Goal: Task Accomplishment & Management: Use online tool/utility

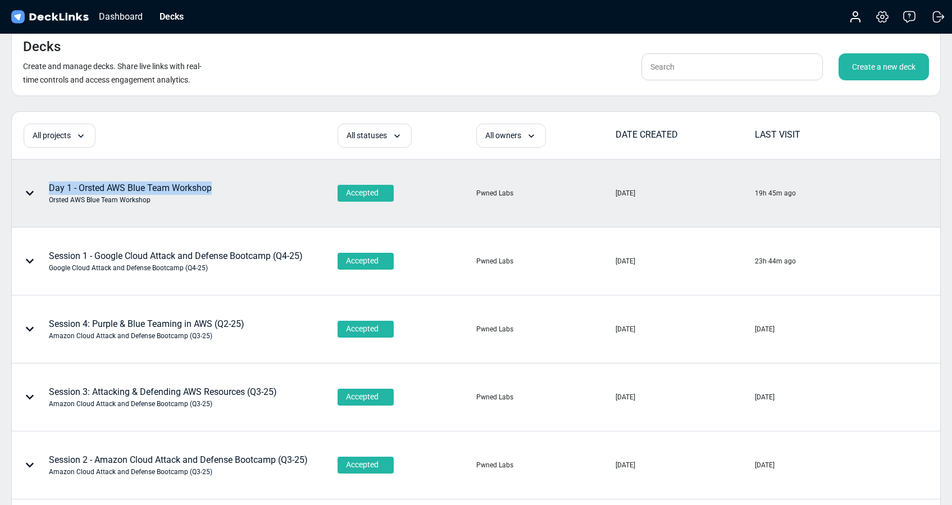
copy div "Day 1 - Orsted AWS Blue Team Workshop"
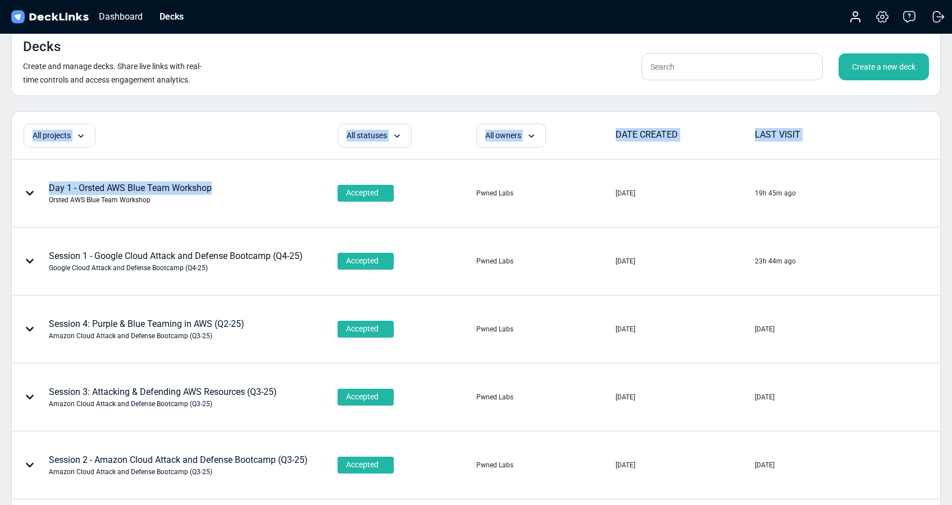
drag, startPoint x: 219, startPoint y: 189, endPoint x: 705, endPoint y: 66, distance: 501.9
click at [548, 106] on div "Decks Create and manage decks. Share live links with real-time controls and acc…" at bounding box center [476, 492] width 952 height 985
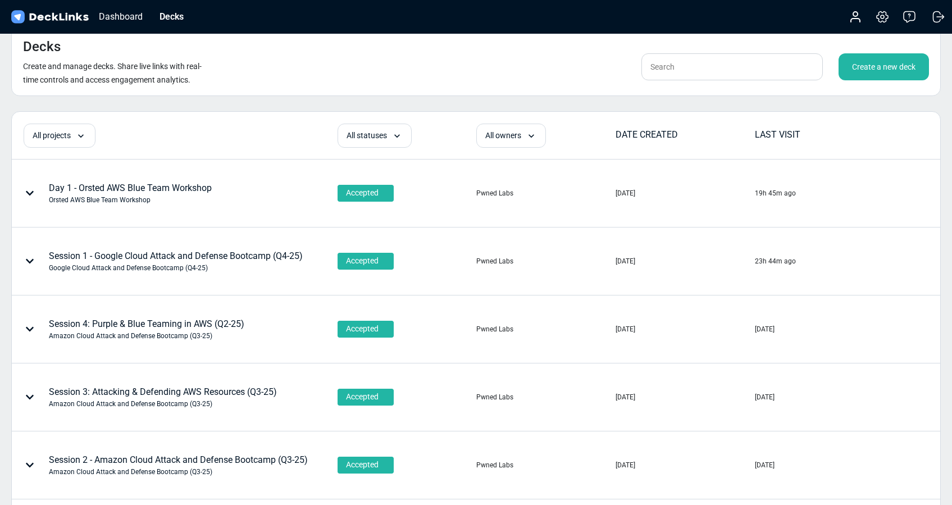
click at [897, 70] on div "Create a new deck" at bounding box center [884, 66] width 90 height 27
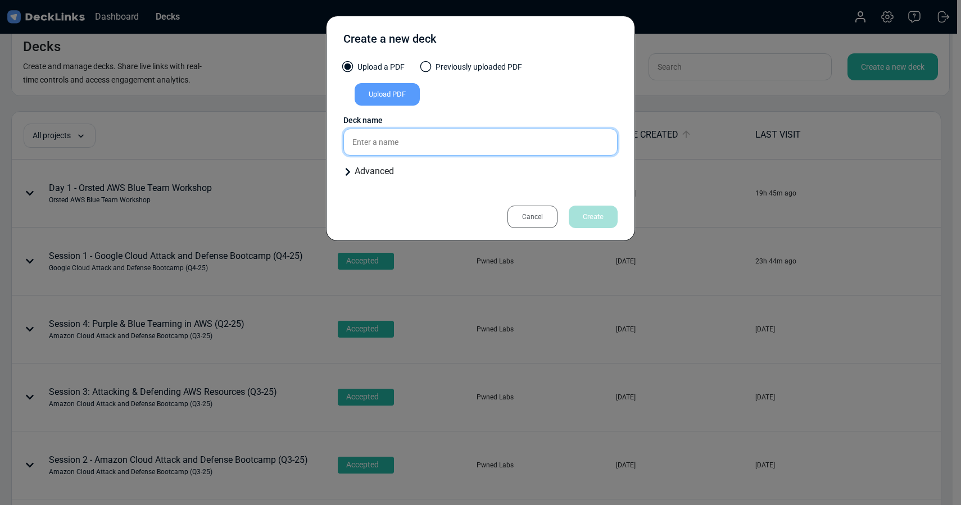
click at [371, 141] on input "text" at bounding box center [480, 142] width 274 height 27
paste input "Day 1 - Orsted AWS Blue Team Workshop"
click at [371, 143] on input "Day 1 - Orsted AWS Blue Team Workshop" at bounding box center [480, 142] width 274 height 27
type input "Day 2 - Orsted AWS Blue Team Workshop"
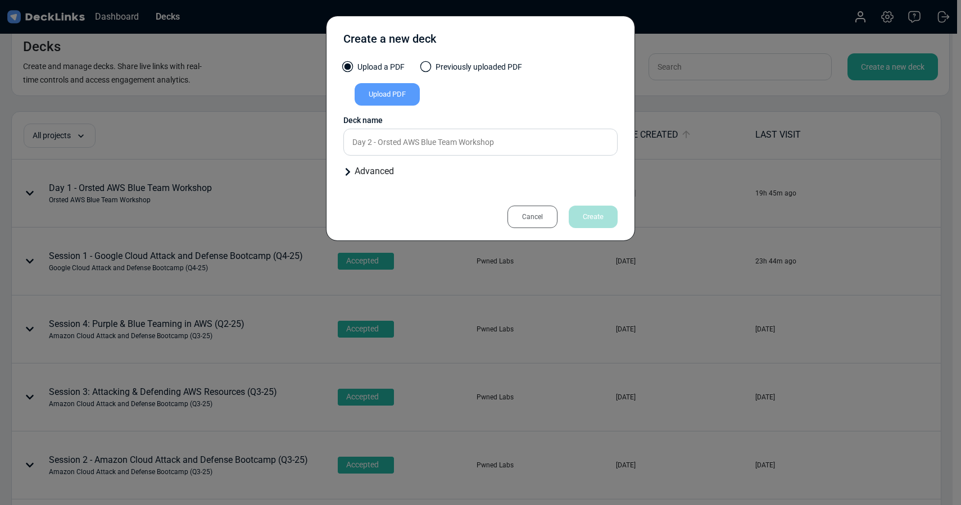
click at [386, 98] on div "Upload PDF" at bounding box center [387, 94] width 65 height 22
click at [0, 0] on input "Upload PDF" at bounding box center [0, 0] width 0 height 0
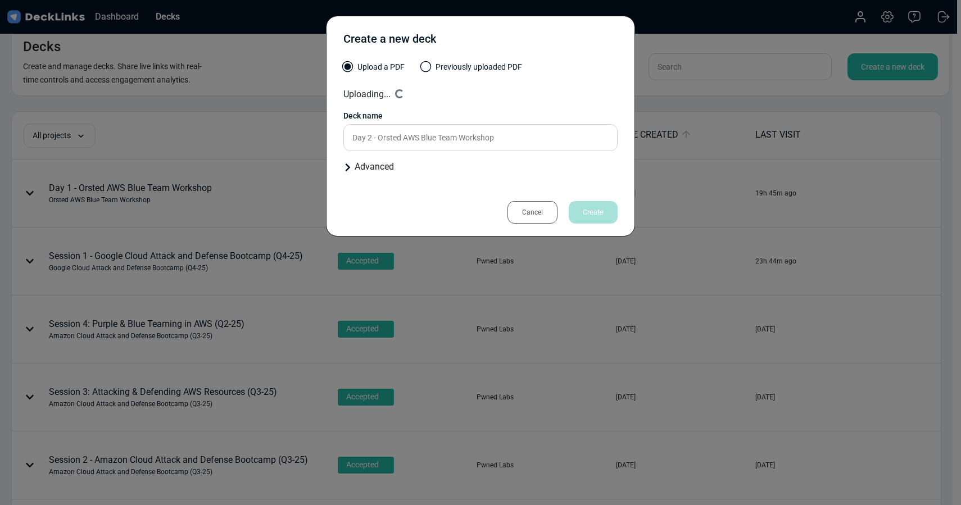
click at [371, 166] on div "Advanced" at bounding box center [480, 166] width 274 height 13
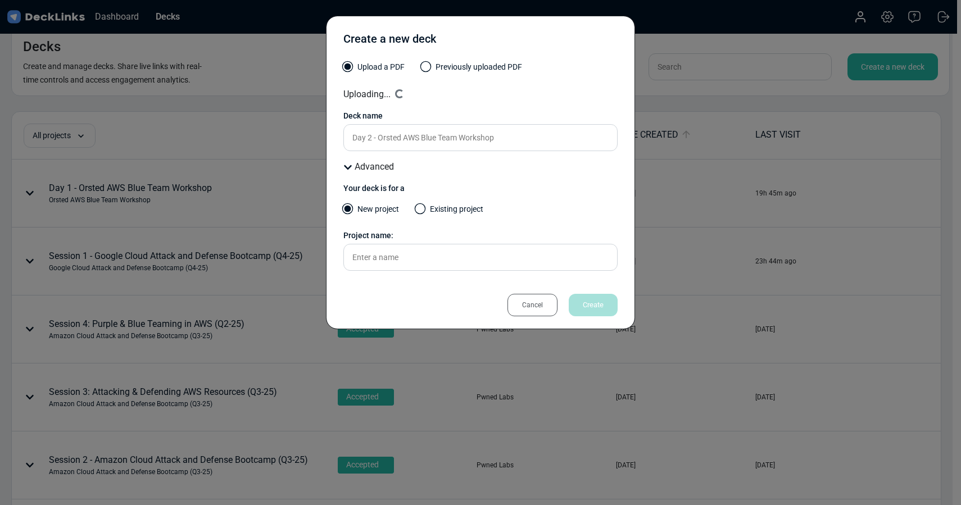
click at [422, 209] on span at bounding box center [420, 208] width 11 height 11
click at [0, 0] on input "Existing project" at bounding box center [0, 0] width 0 height 0
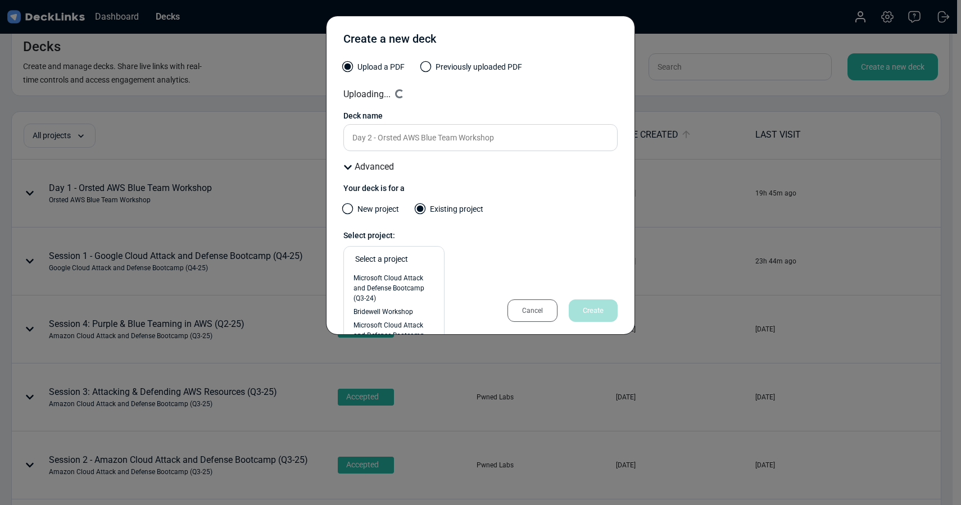
click at [387, 258] on div "Select a project" at bounding box center [396, 259] width 83 height 12
click at [392, 278] on span "Orsted AWS Blue Team Workshop" at bounding box center [393, 283] width 81 height 20
type input "Ors"
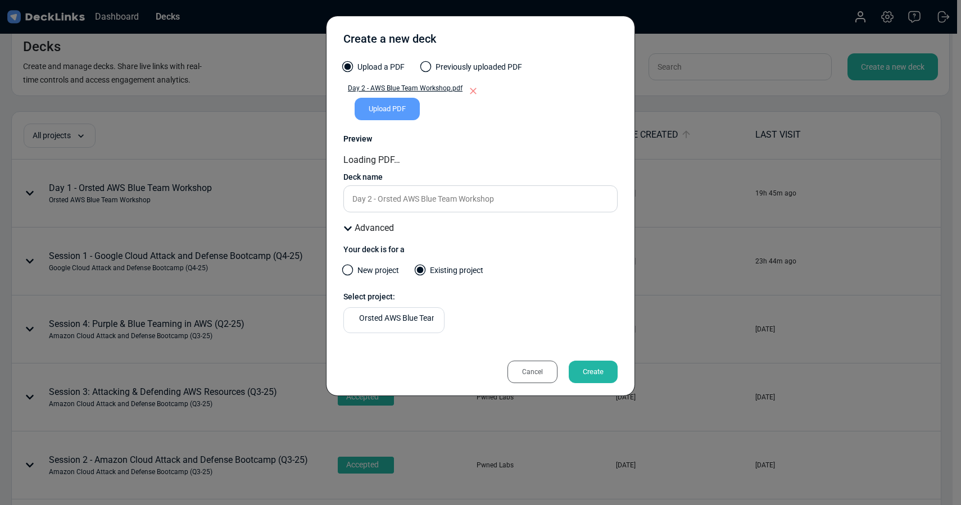
click at [589, 326] on div "Orsted AWS Blue Team Workshop" at bounding box center [480, 324] width 274 height 35
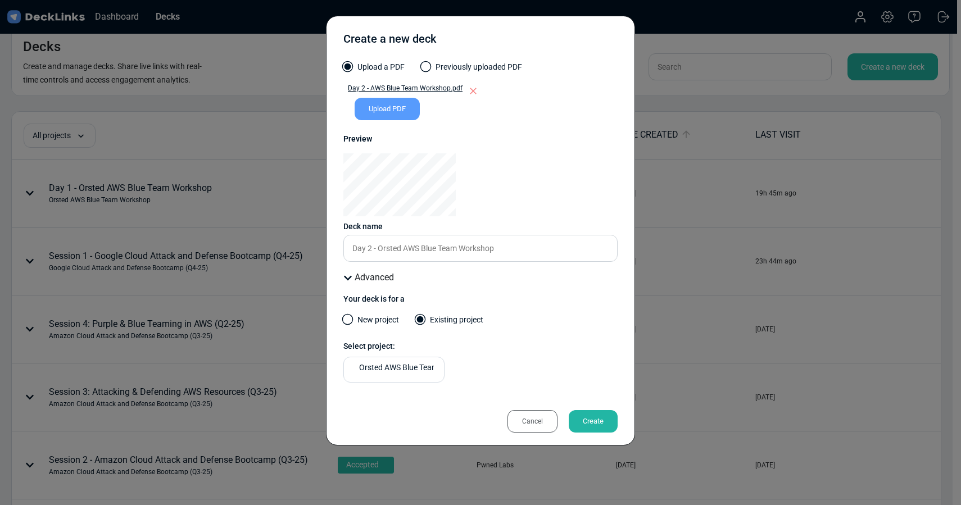
click at [593, 422] on div "Create" at bounding box center [593, 421] width 49 height 22
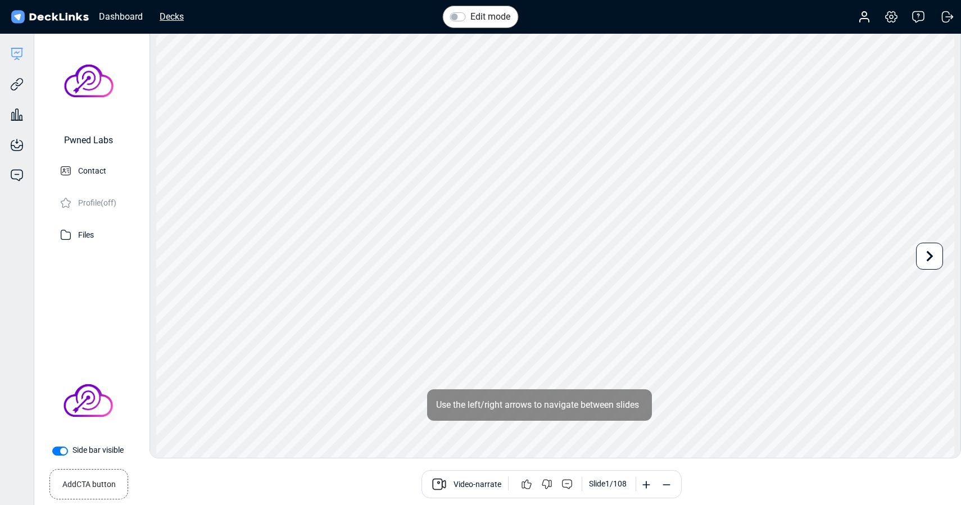
click at [170, 12] on div "Decks" at bounding box center [171, 17] width 35 height 14
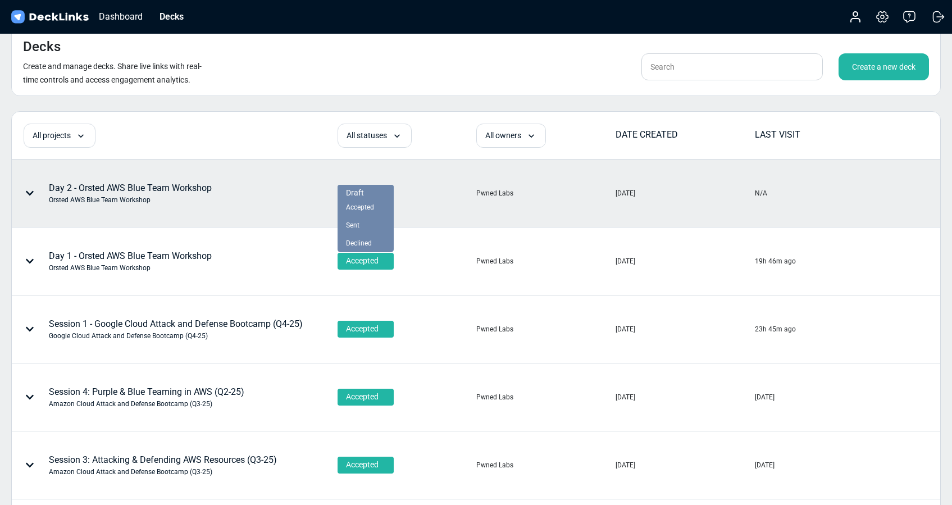
click at [346, 190] on span "Draft" at bounding box center [355, 193] width 18 height 12
click at [358, 207] on span "Accepted" at bounding box center [360, 207] width 28 height 10
click at [76, 189] on div "Day 2 - Orsted AWS Blue Team Workshop Orsted AWS Blue Team Workshop" at bounding box center [130, 193] width 163 height 24
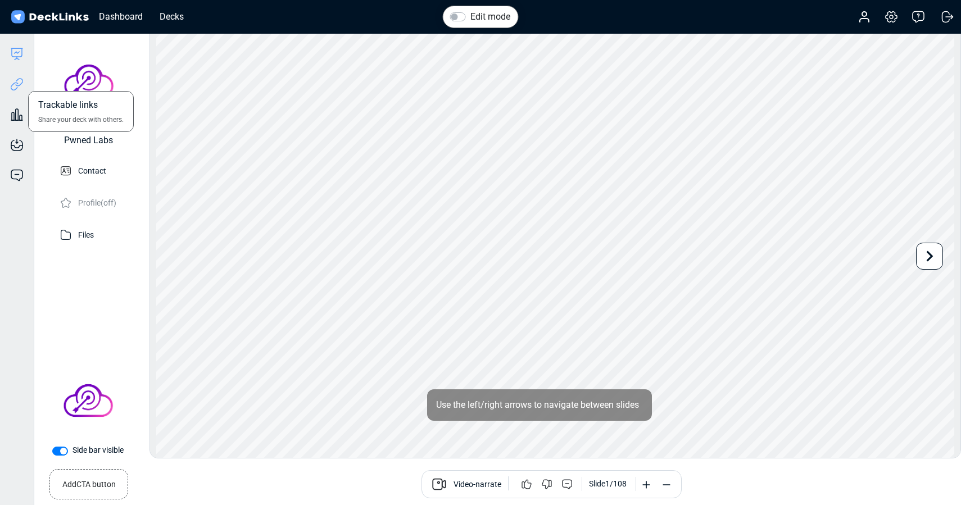
click at [17, 83] on icon at bounding box center [16, 84] width 13 height 13
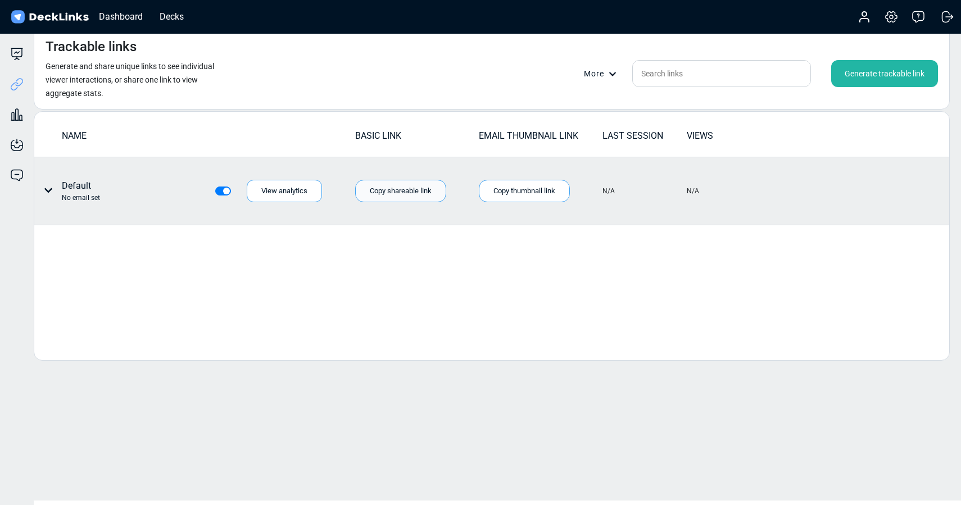
click at [393, 187] on div "Copy shareable link" at bounding box center [400, 191] width 91 height 22
click at [46, 192] on icon at bounding box center [48, 190] width 9 height 9
click at [76, 237] on div "Individual link settings" at bounding box center [90, 237] width 101 height 22
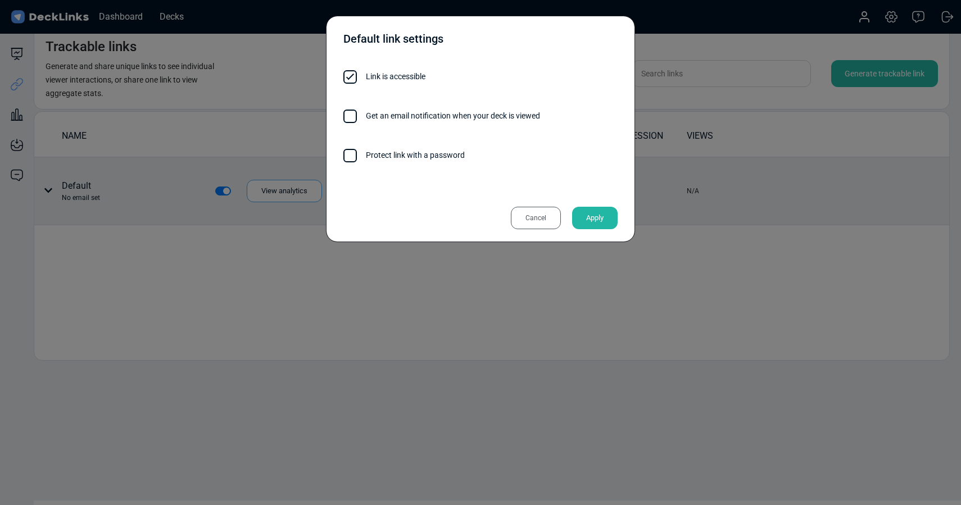
click at [349, 156] on span at bounding box center [349, 155] width 13 height 13
click at [465, 149] on input "Protect link with a password" at bounding box center [465, 149] width 0 height 0
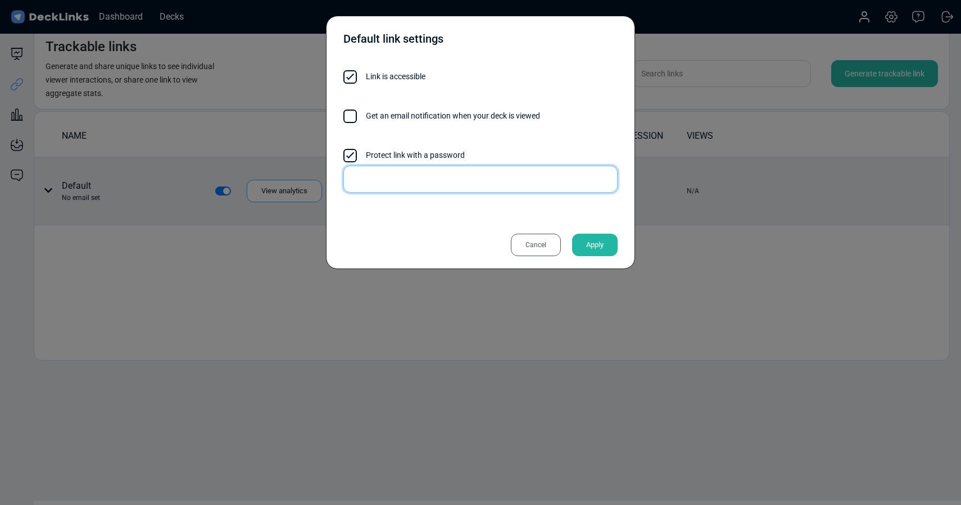
click at [385, 168] on input "text" at bounding box center [480, 179] width 274 height 27
type input "x35c64@"
click at [598, 241] on div "Apply" at bounding box center [595, 245] width 46 height 22
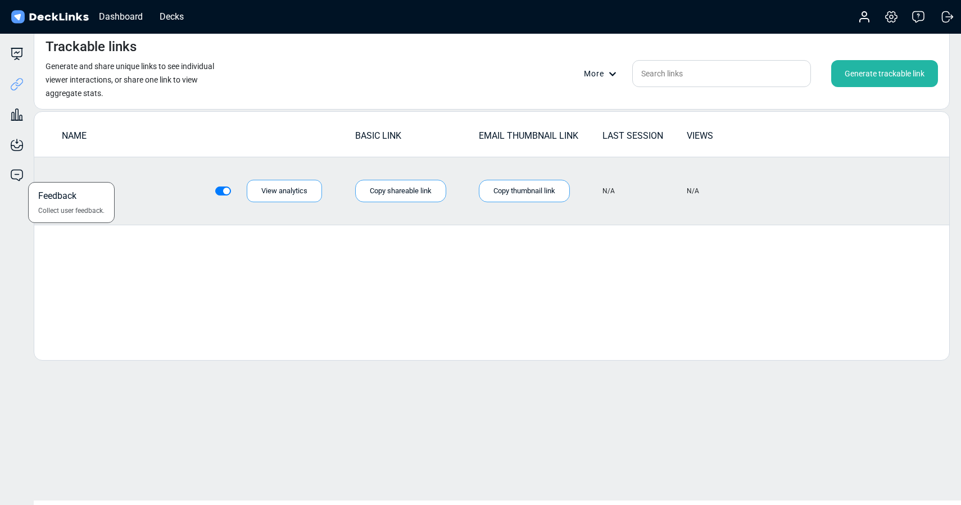
click at [16, 152] on div "Feedback Collect user feedback." at bounding box center [17, 167] width 34 height 30
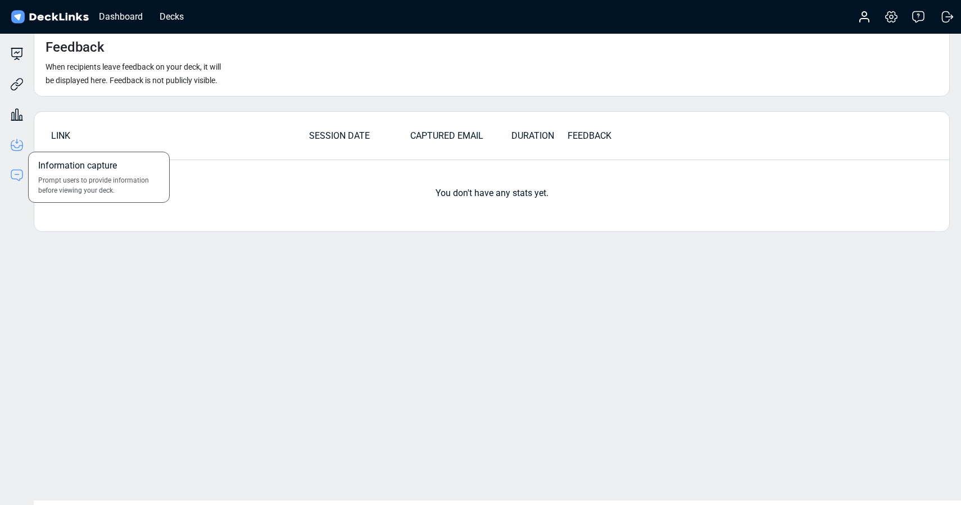
click at [13, 146] on icon at bounding box center [16, 147] width 11 height 2
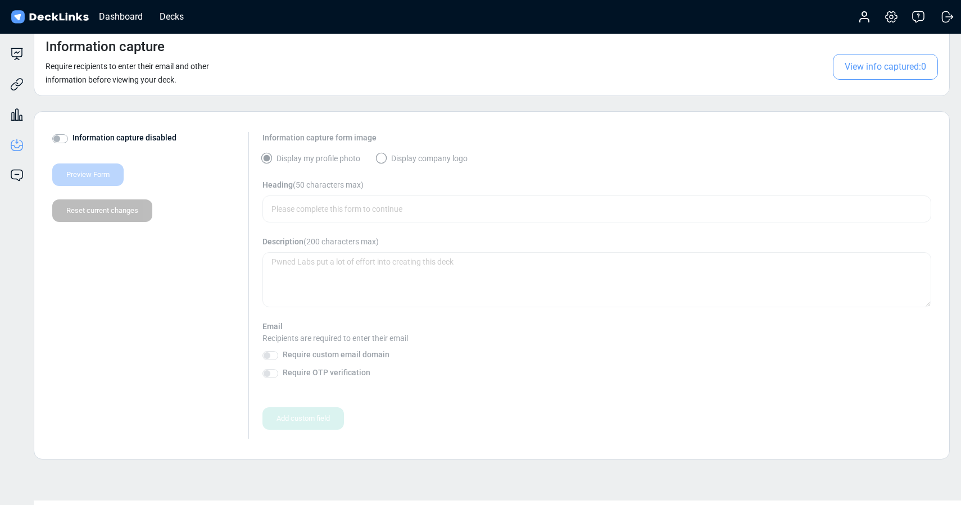
click at [72, 140] on label "Information capture disabled" at bounding box center [124, 138] width 104 height 12
click at [61, 140] on input "Information capture disabled" at bounding box center [56, 137] width 9 height 11
checkbox input "true"
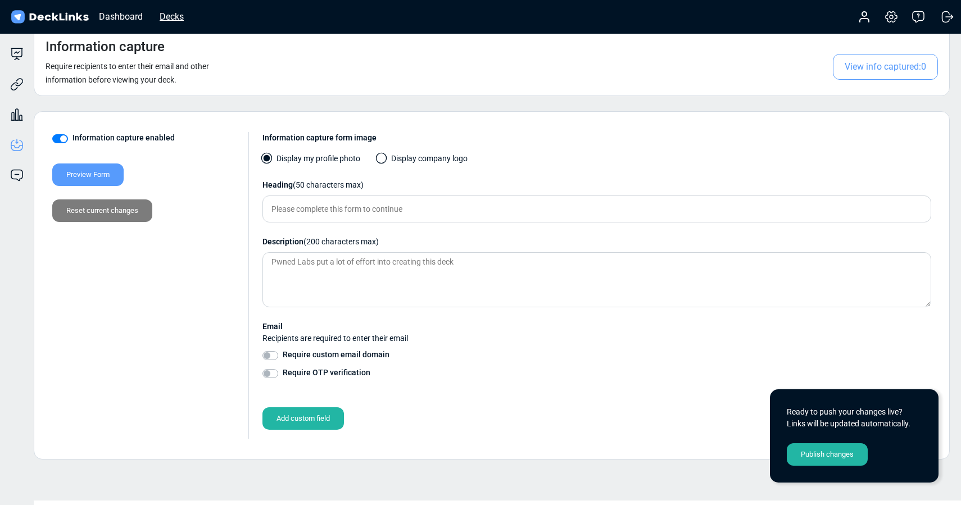
click at [169, 20] on div "Decks" at bounding box center [171, 17] width 35 height 14
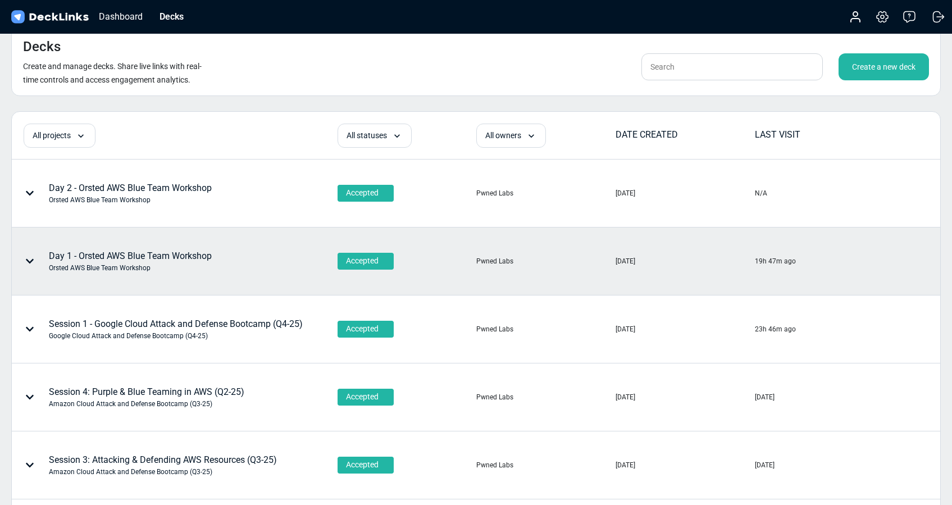
click at [130, 257] on div "Day 1 - Orsted AWS Blue Team Workshop Orsted AWS Blue Team Workshop" at bounding box center [130, 261] width 163 height 24
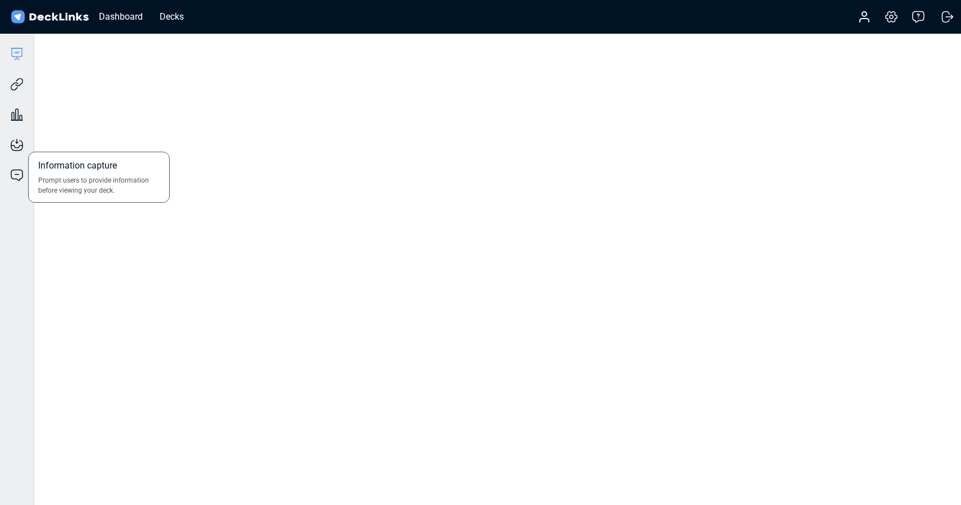
click at [24, 147] on div "Information capture Prompt users to provide information before viewing your dec…" at bounding box center [17, 136] width 34 height 30
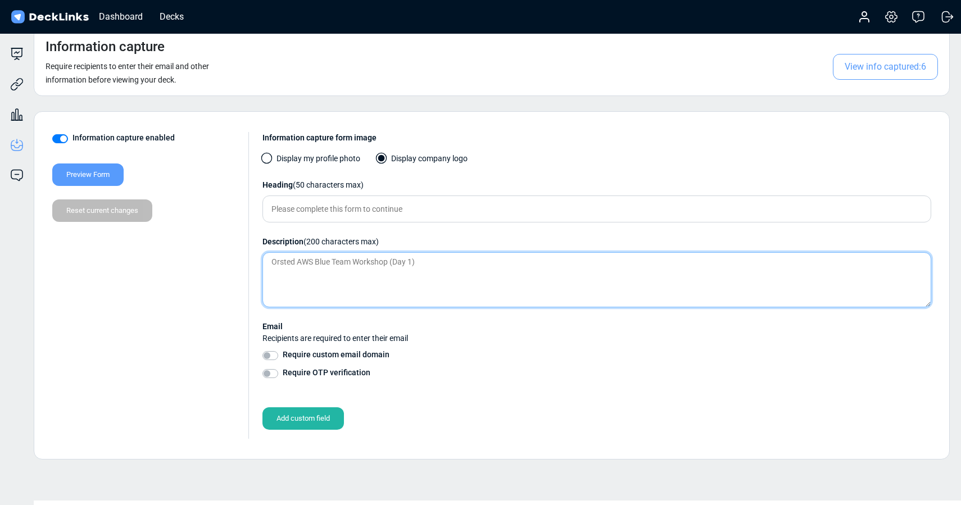
click at [398, 261] on textarea "Orsted AWS Blue Team Workshop (Day 1)" at bounding box center [596, 279] width 669 height 55
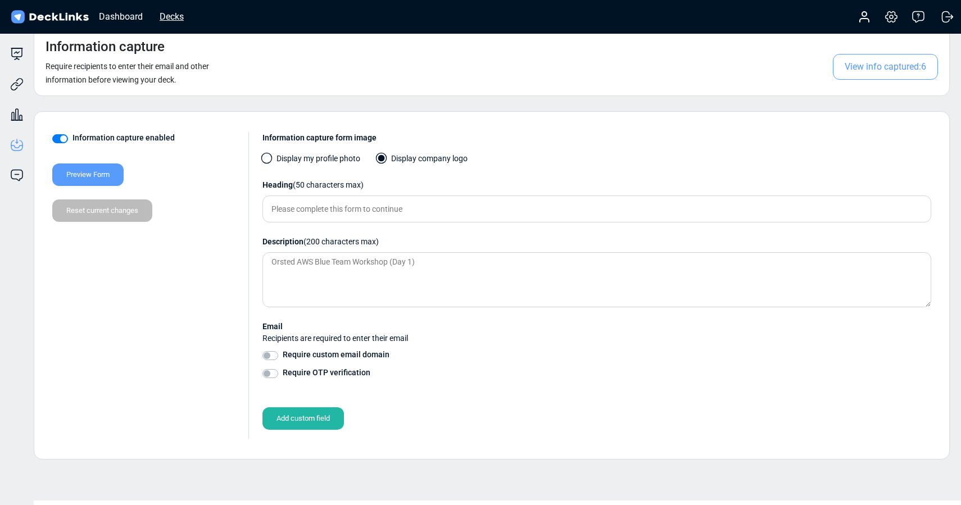
click at [166, 17] on div "Decks" at bounding box center [171, 17] width 35 height 14
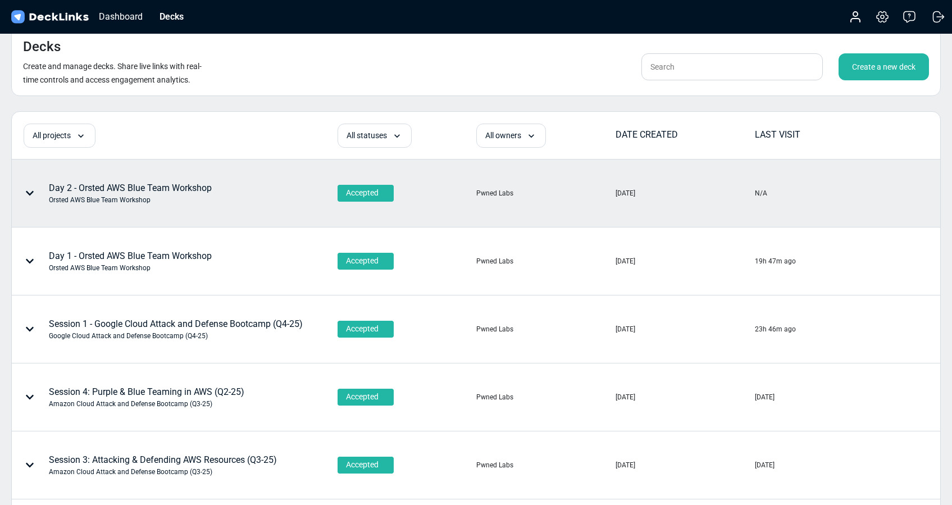
click at [140, 193] on div "Day 2 - Orsted AWS Blue Team Workshop Orsted AWS Blue Team Workshop" at bounding box center [130, 193] width 163 height 24
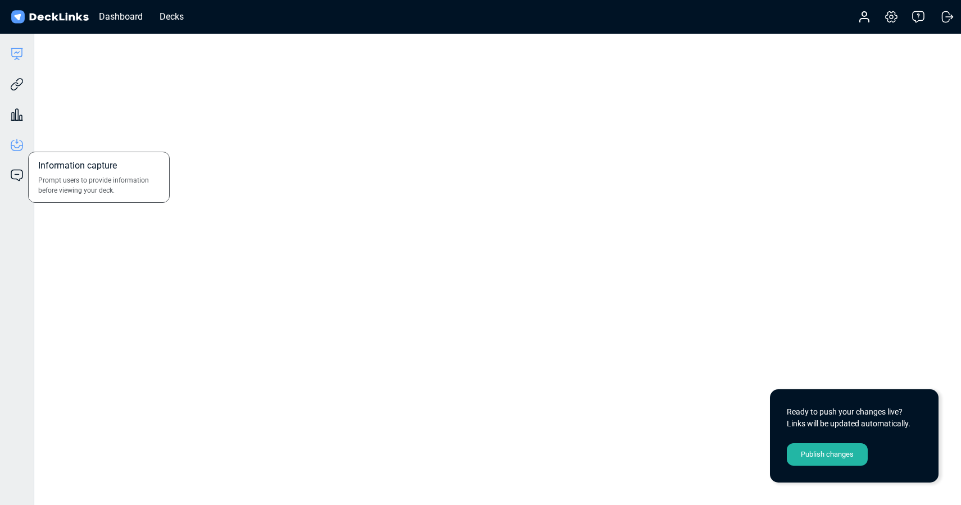
click at [20, 144] on icon at bounding box center [16, 144] width 13 height 13
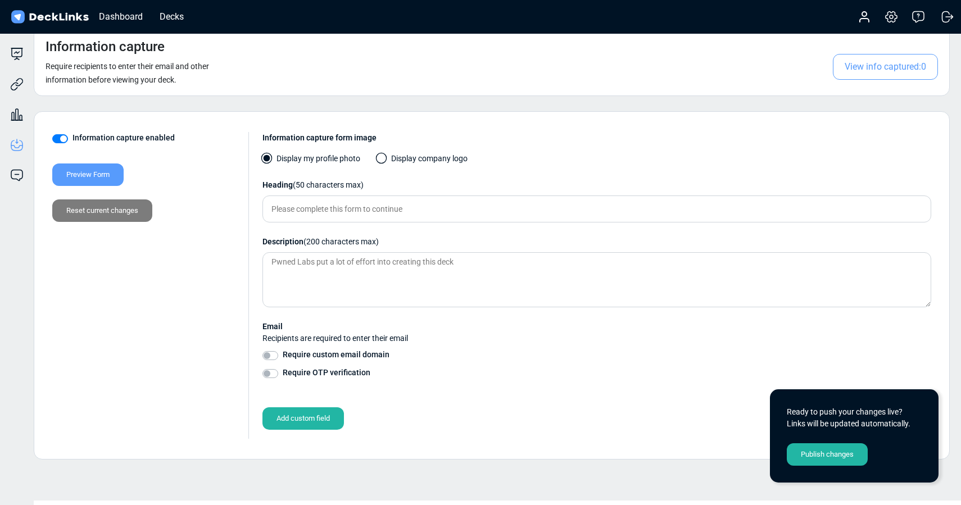
click at [381, 160] on span at bounding box center [381, 158] width 11 height 11
click at [0, 0] on input "Display company logo" at bounding box center [0, 0] width 0 height 0
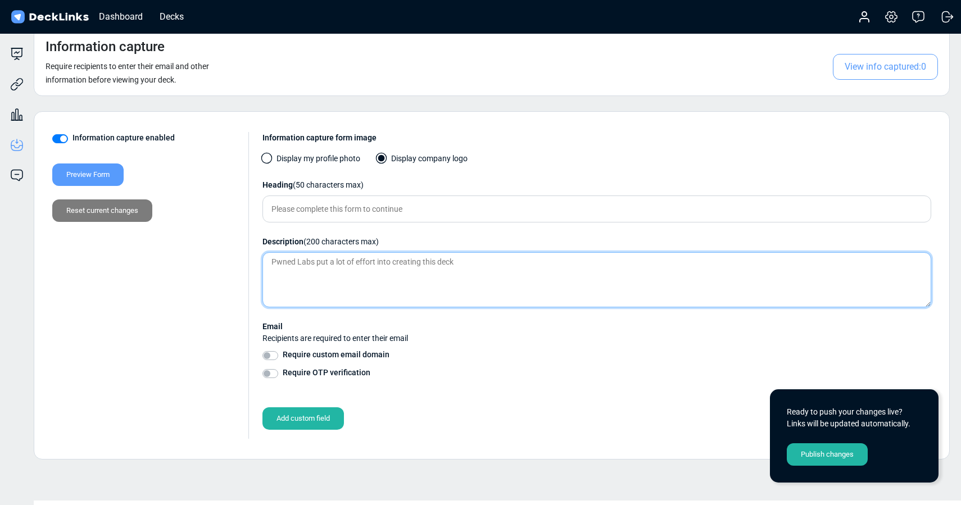
click at [328, 262] on textarea at bounding box center [596, 279] width 669 height 55
paste textarea "Orsted AWS Blue Team Workshop (Day 1)"
type textarea "Orsted AWS Blue Team Workshop (Day 2)"
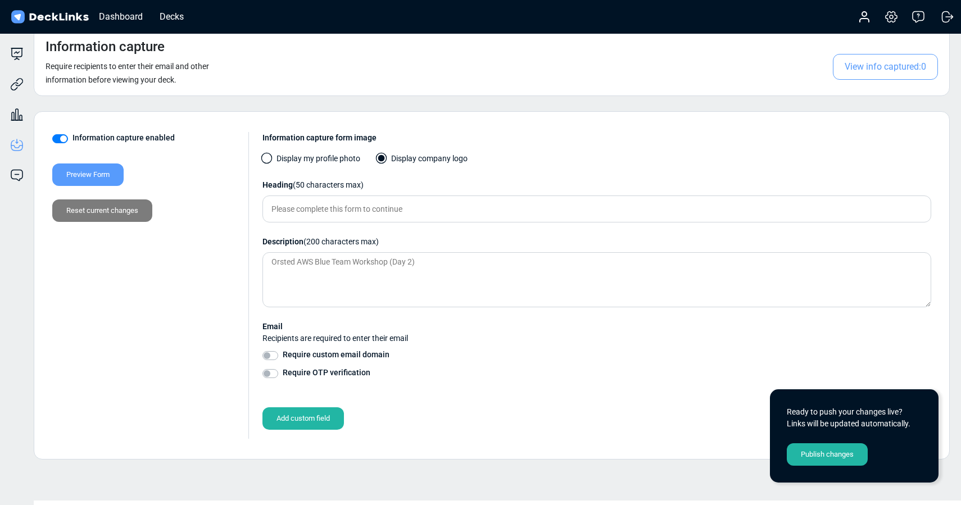
click at [819, 459] on div "Publish changes" at bounding box center [827, 454] width 81 height 22
